Goal: Find specific page/section: Find specific page/section

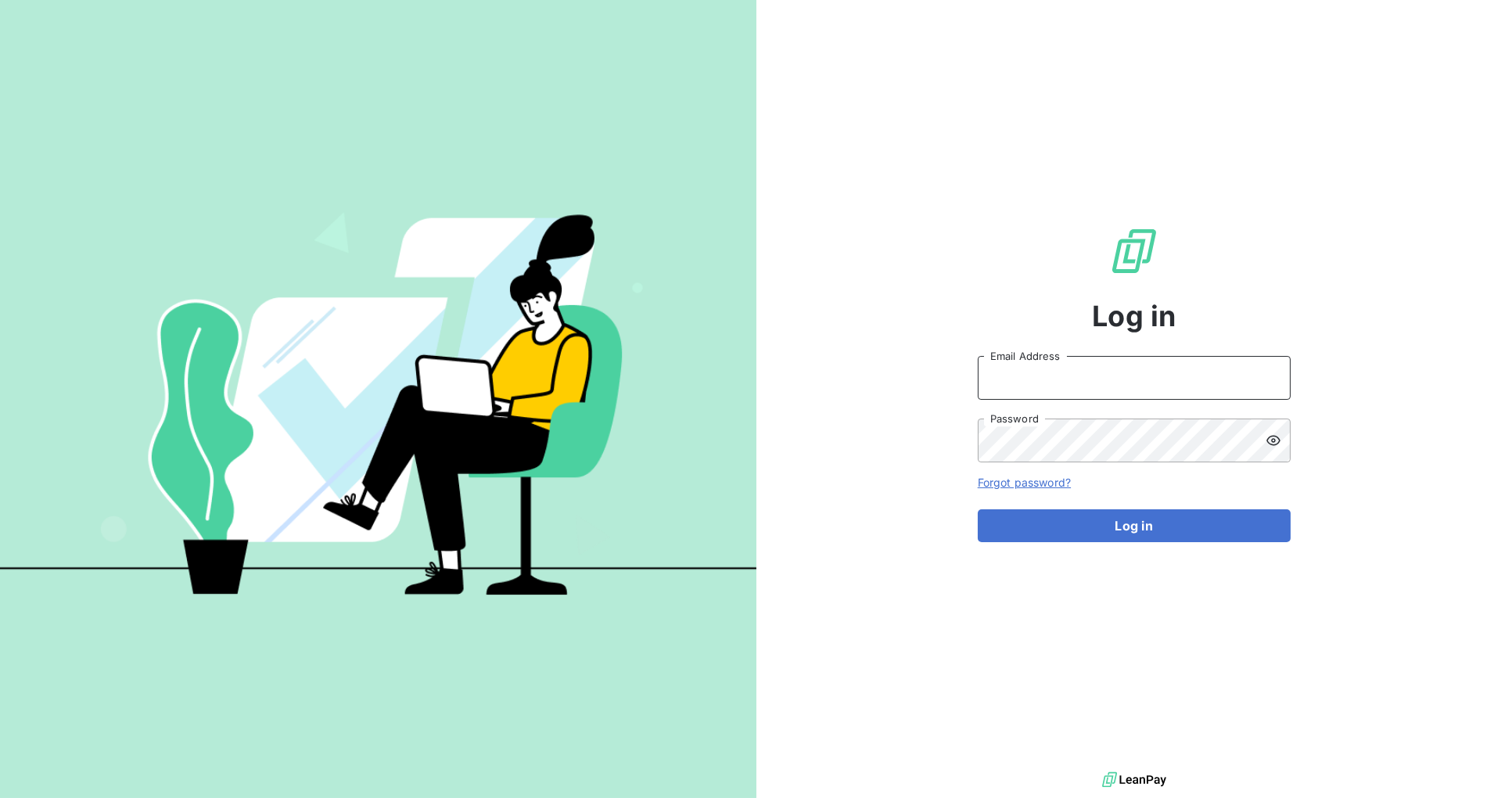
click at [1063, 378] on input "Email Address" at bounding box center [1134, 378] width 313 height 44
type input "[PERSON_NAME][EMAIL_ADDRESS][DOMAIN_NAME]"
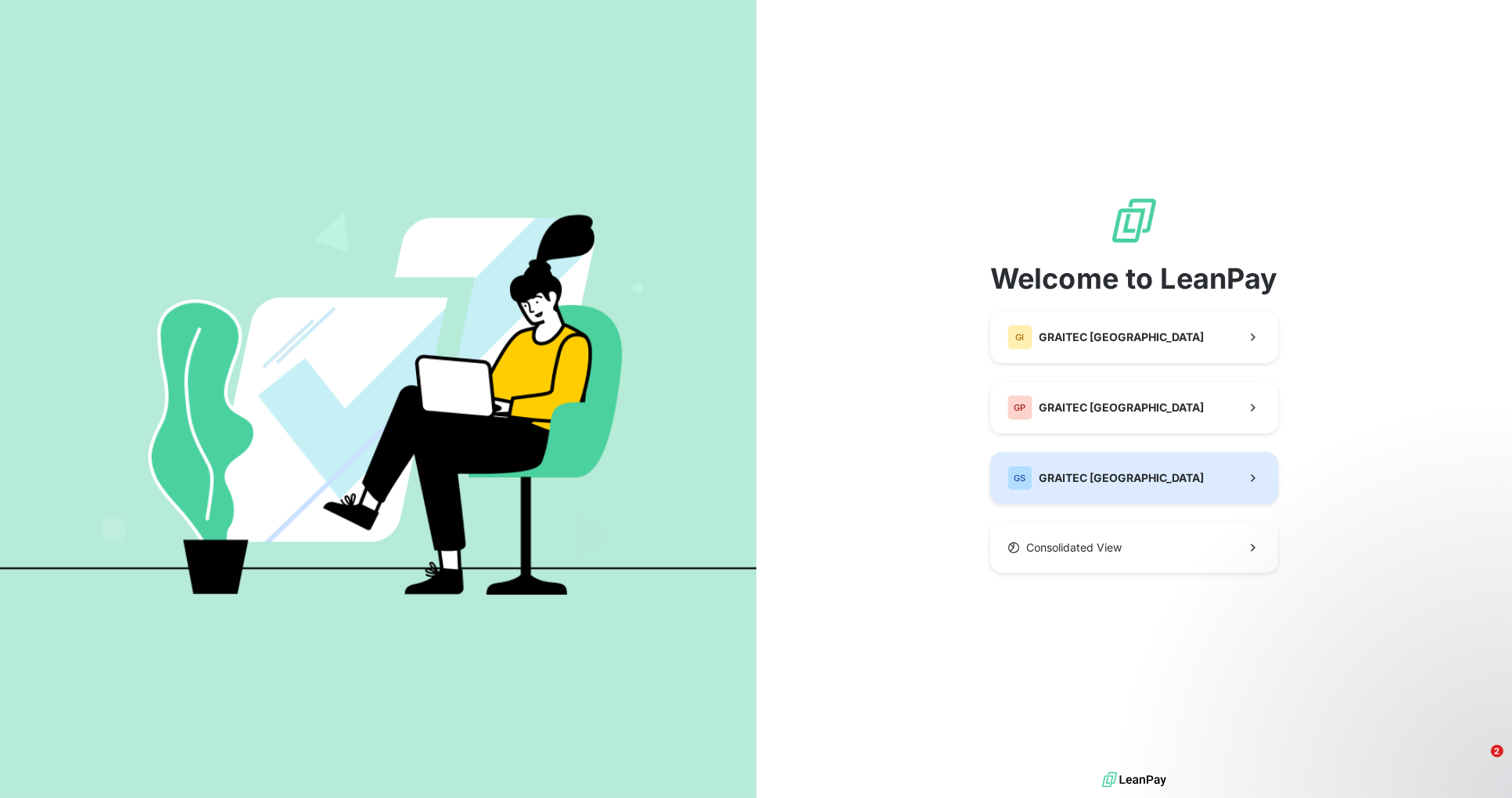
click at [1084, 479] on span "GRAITEC [GEOGRAPHIC_DATA]" at bounding box center [1121, 478] width 165 height 15
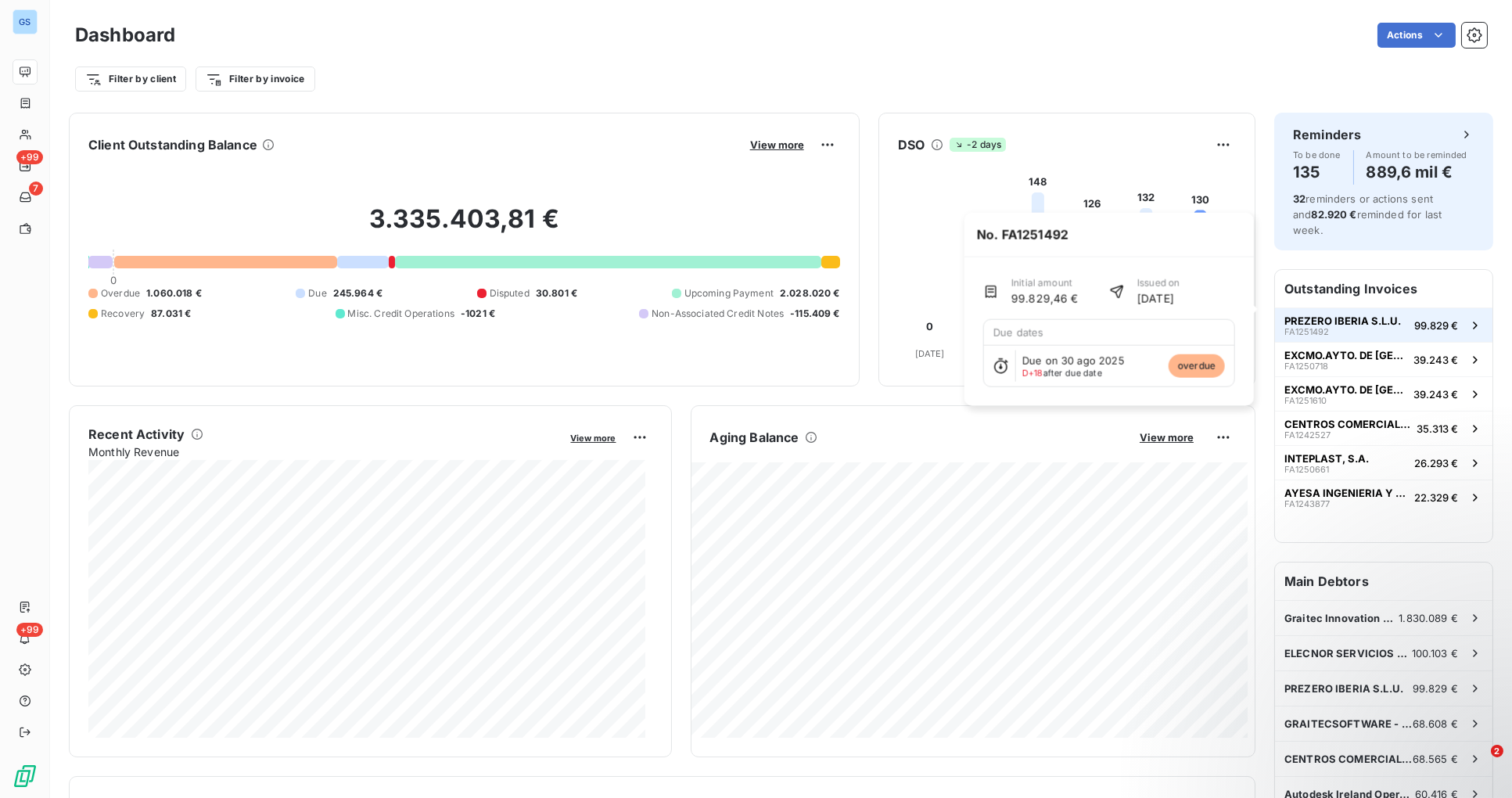
click at [1332, 315] on span "PREZERO IBERIA S.L.U." at bounding box center [1342, 321] width 117 height 13
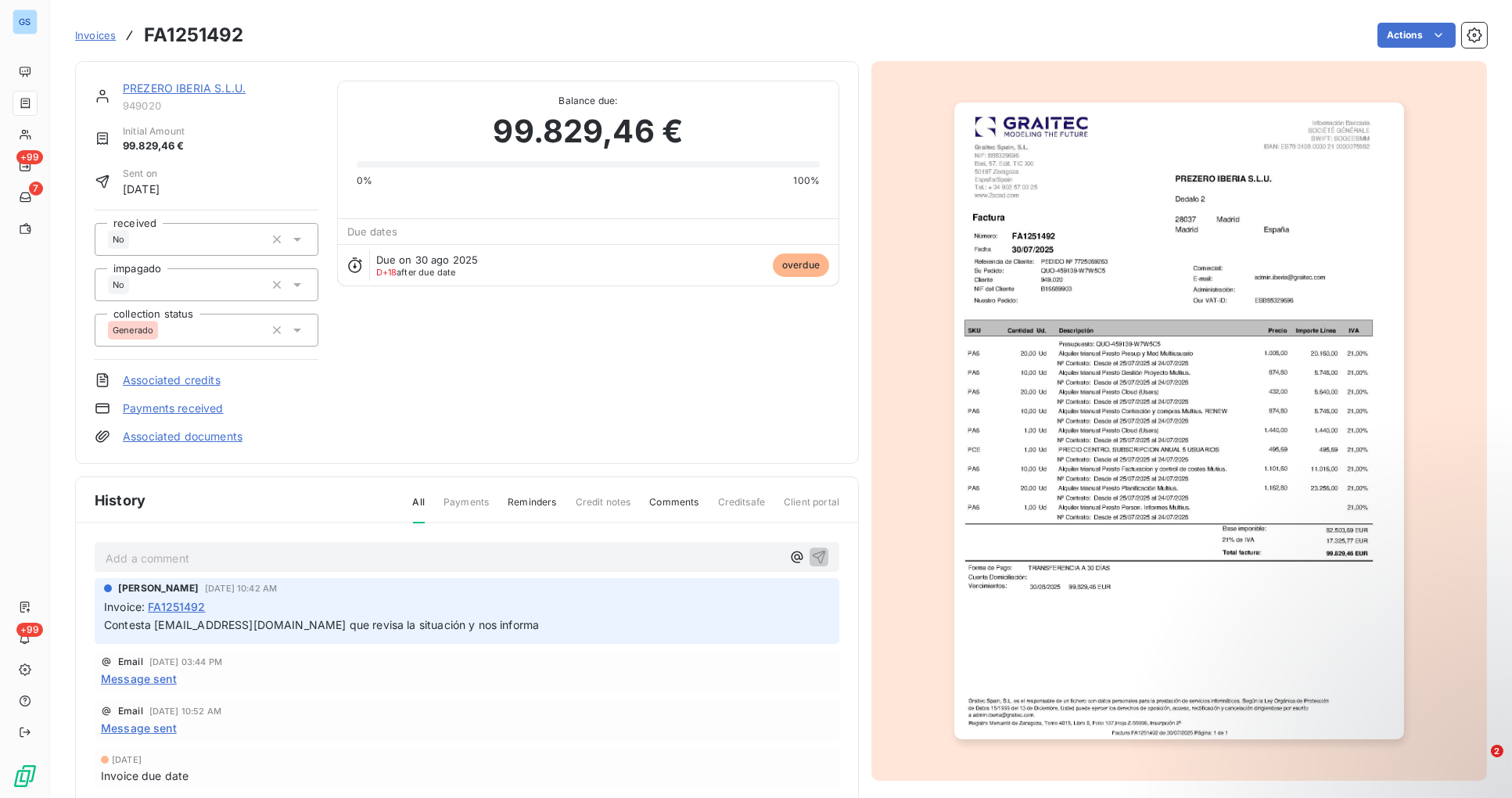
click at [169, 86] on link "PREZERO IBERIA S.L.U." at bounding box center [184, 88] width 123 height 13
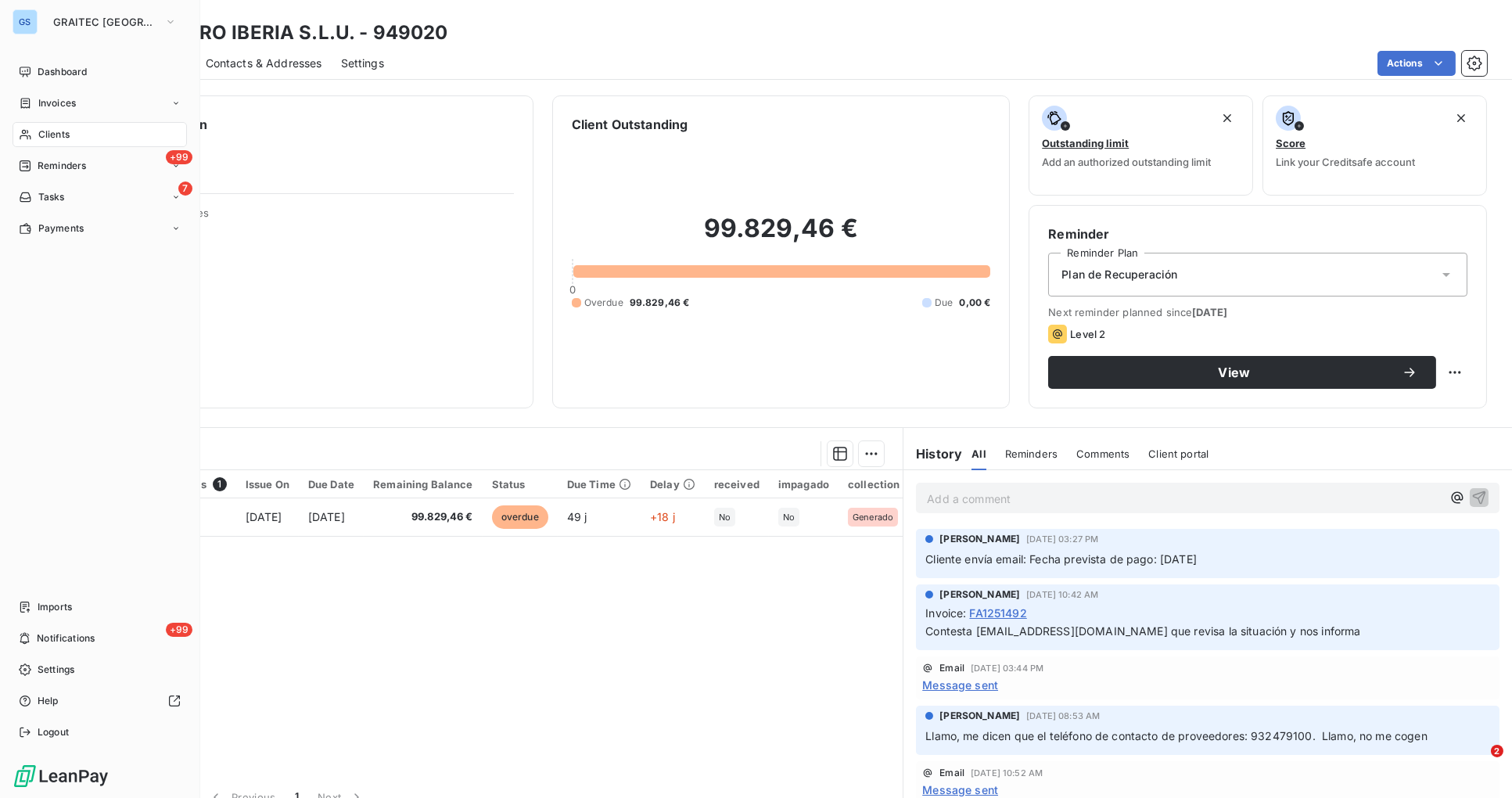
click at [53, 131] on span "Clients" at bounding box center [54, 134] width 31 height 14
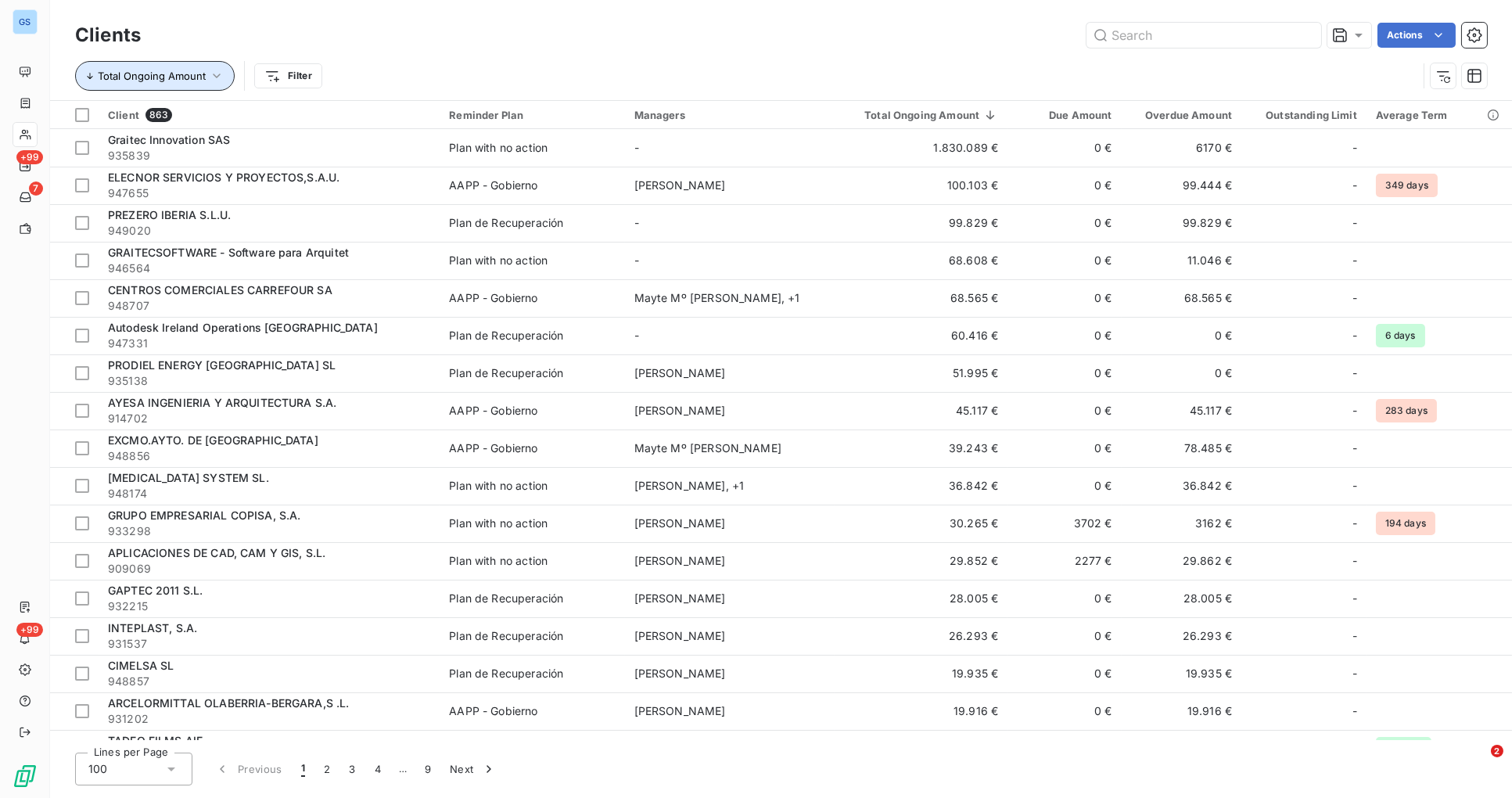
click at [223, 77] on button "Total Ongoing Amount" at bounding box center [155, 76] width 160 height 30
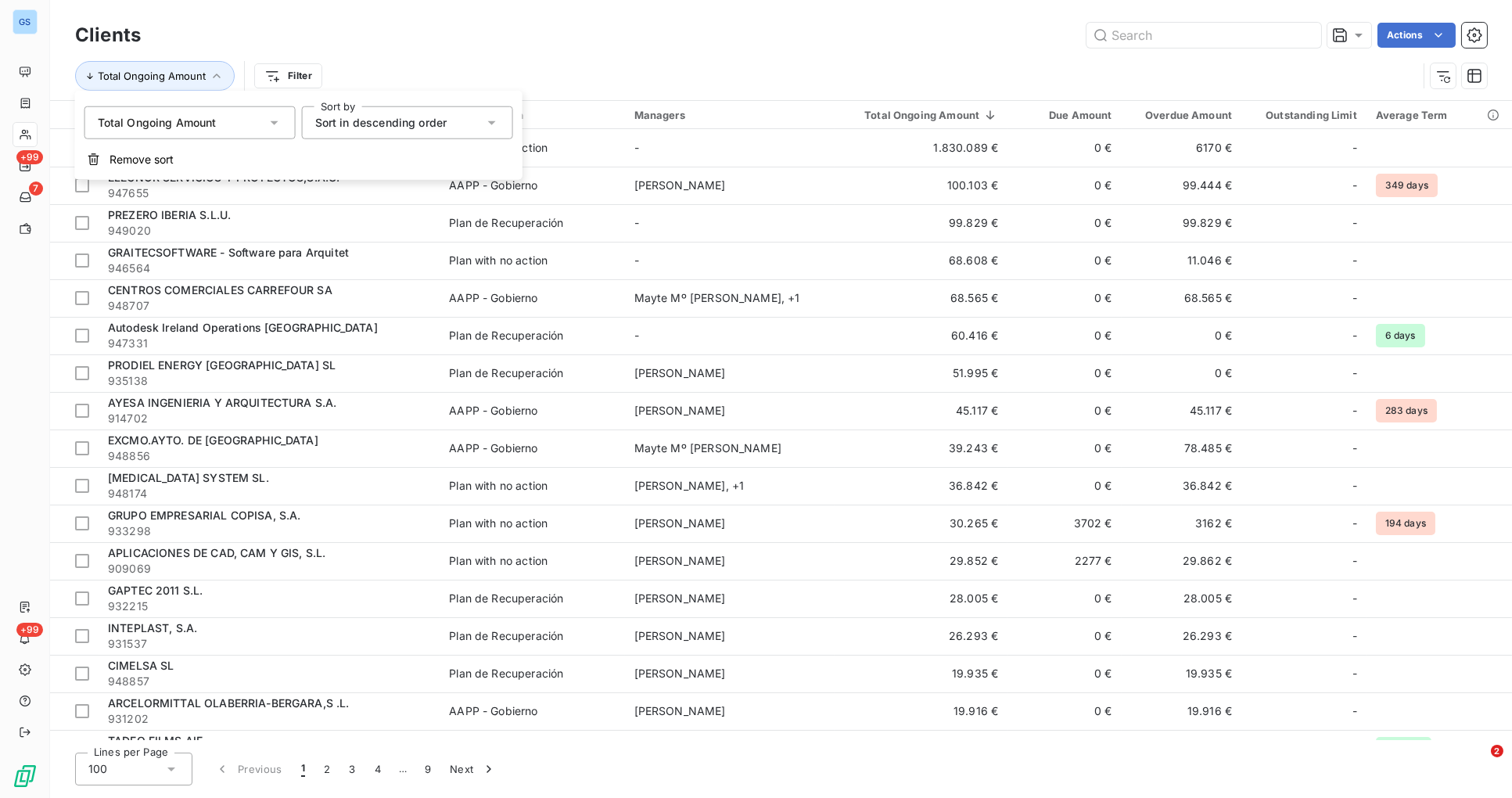
click at [282, 119] on div "Total Ongoing Amount" at bounding box center [190, 123] width 211 height 33
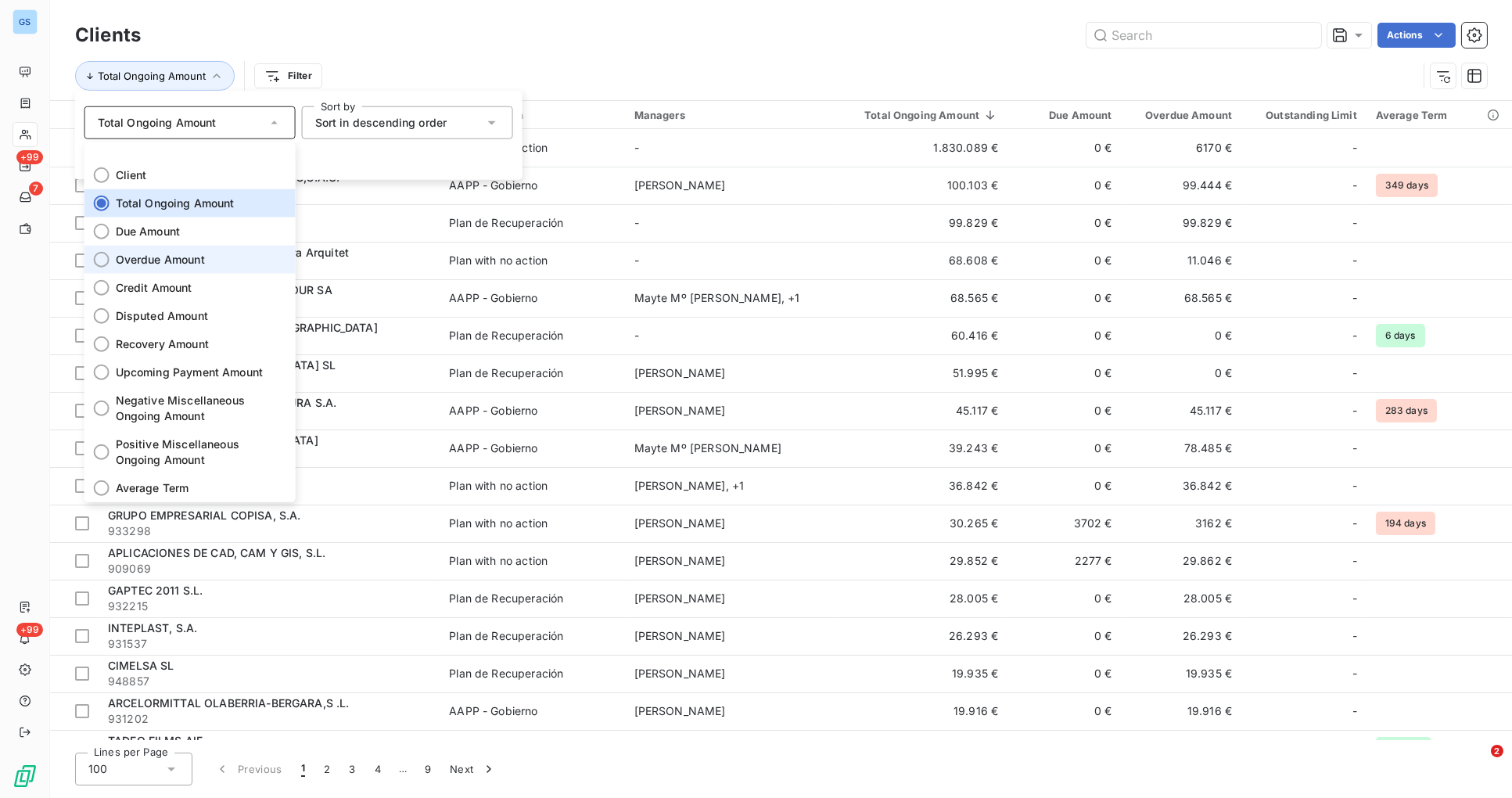
click at [104, 260] on div at bounding box center [101, 259] width 15 height 15
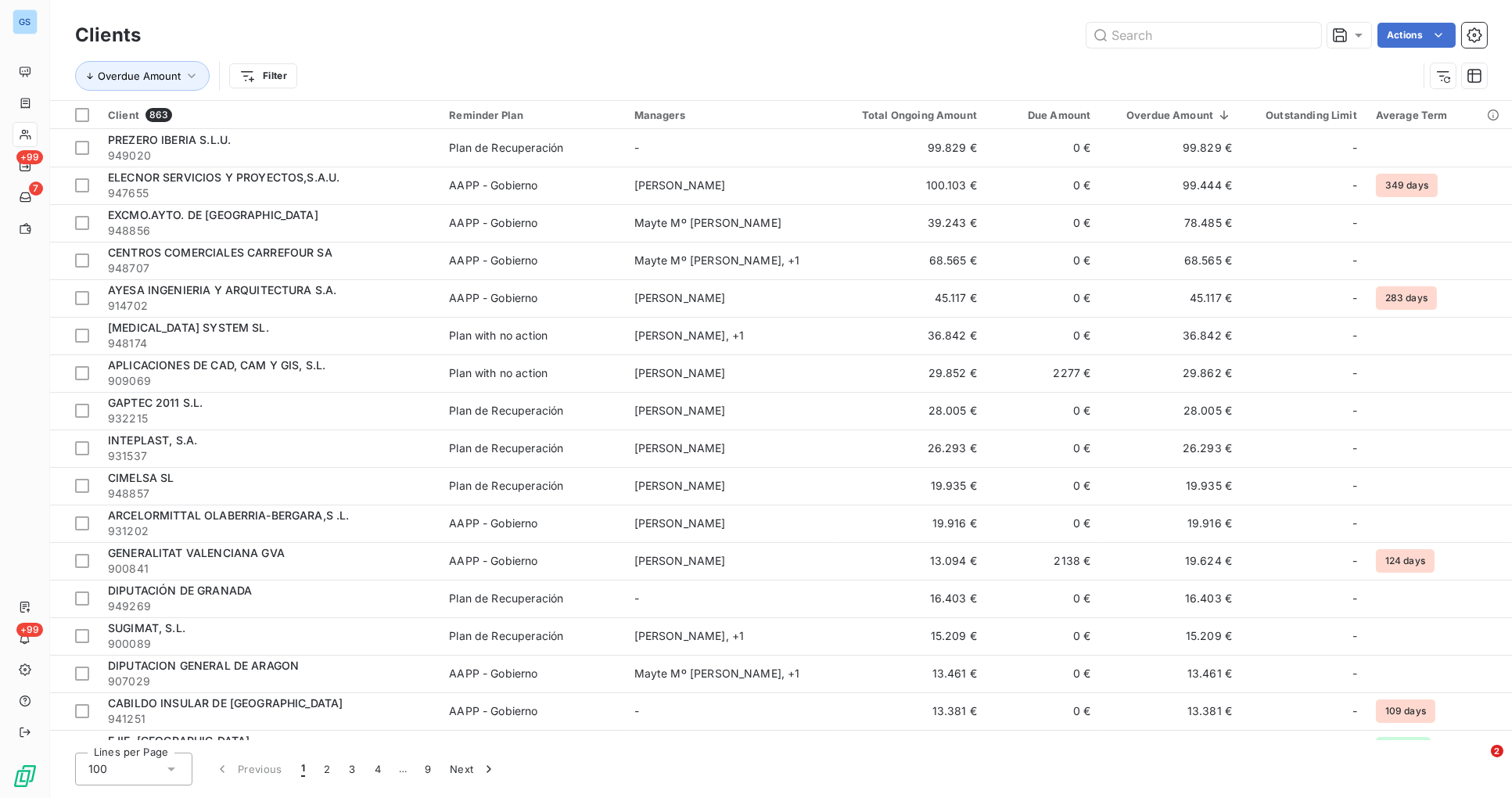
click at [706, 58] on div "Overdue Amount Filter" at bounding box center [781, 76] width 1412 height 48
click at [934, 180] on span "Sort descending" at bounding box center [911, 182] width 86 height 15
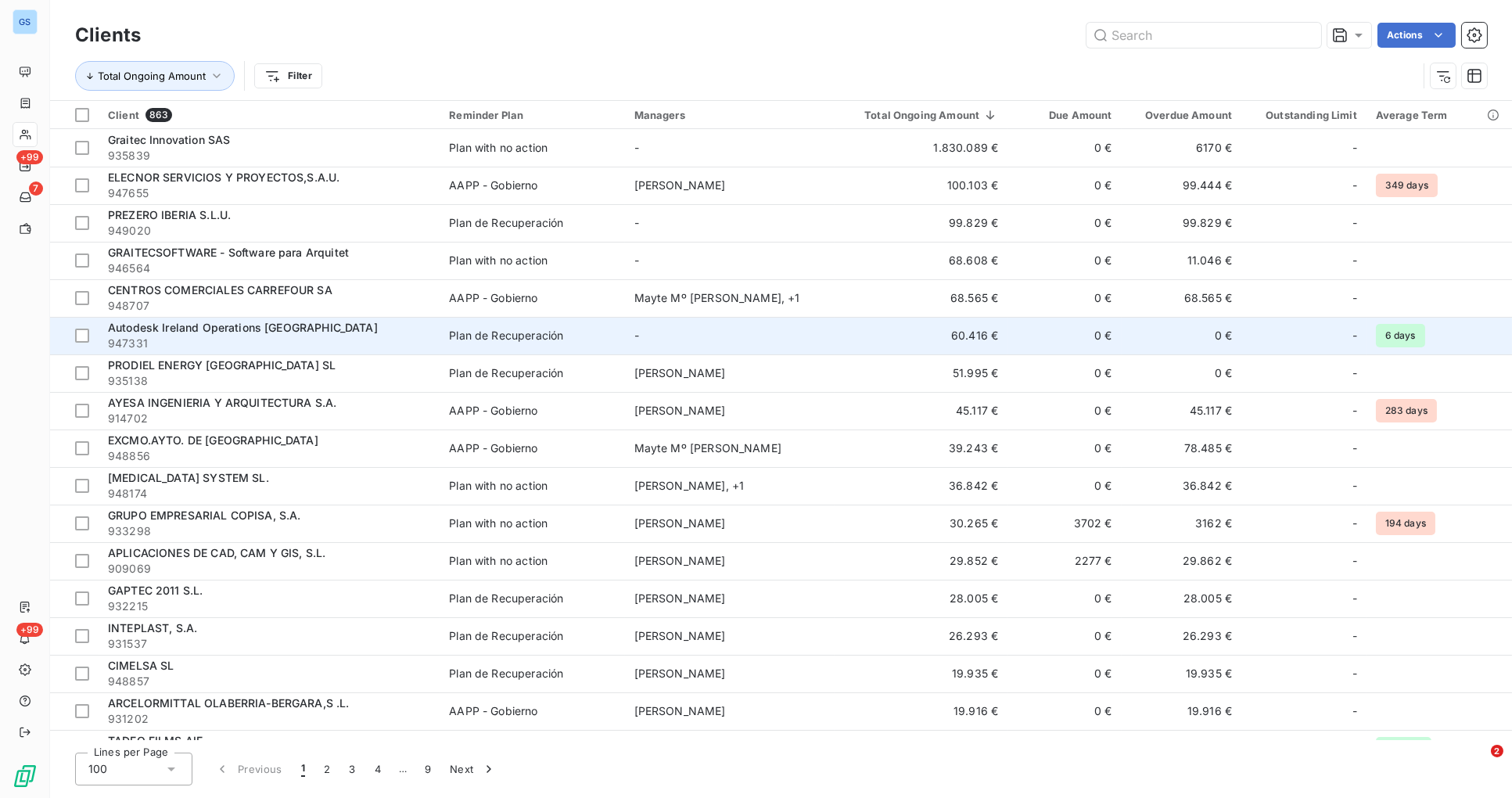
click at [491, 328] on div "Plan de Recuperación" at bounding box center [506, 335] width 115 height 15
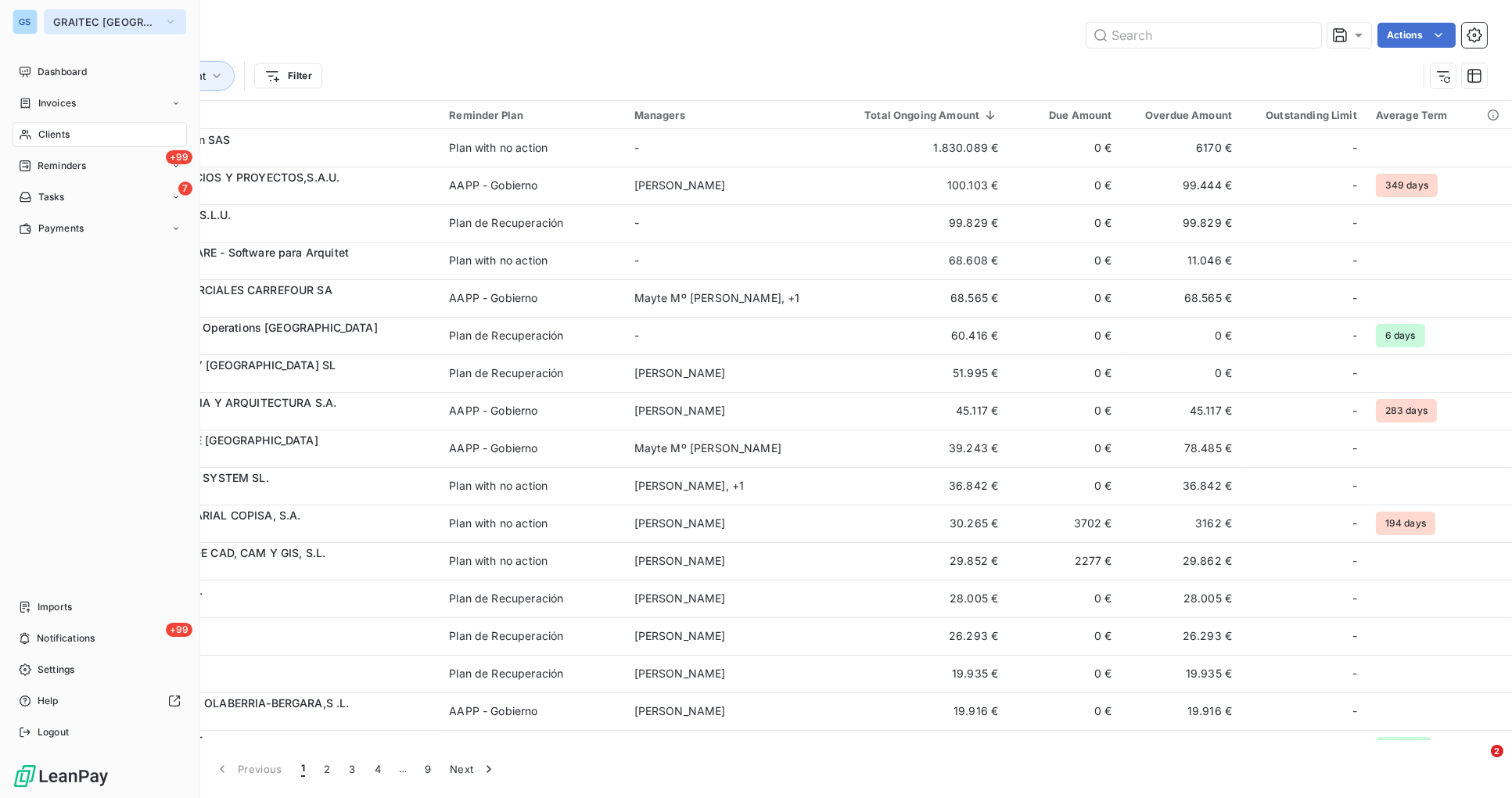
click at [165, 23] on icon "button" at bounding box center [171, 21] width 13 height 15
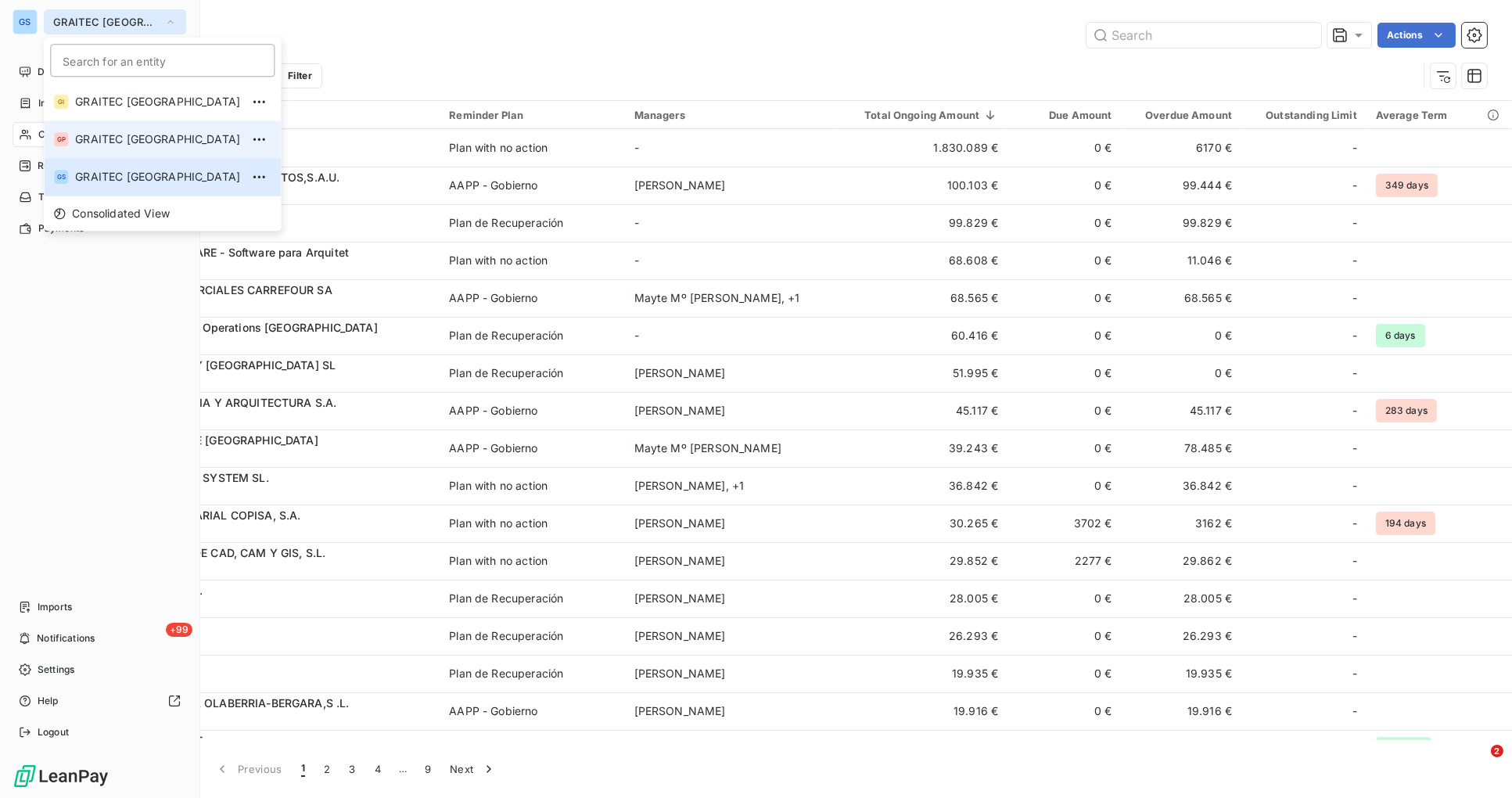
click at [143, 132] on span "GRAITEC [GEOGRAPHIC_DATA]" at bounding box center [157, 139] width 165 height 15
